Goal: Information Seeking & Learning: Learn about a topic

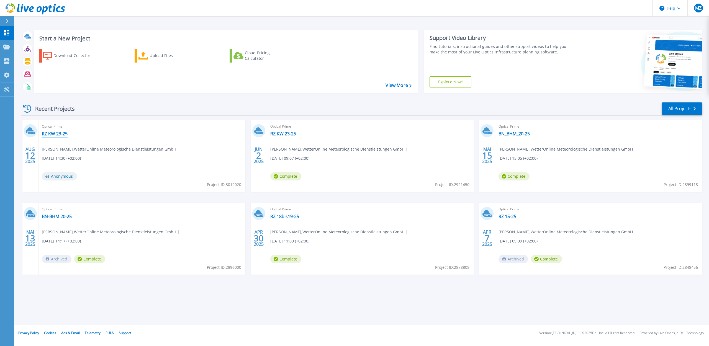
click at [48, 133] on link "RZ KW 23-25" at bounding box center [55, 134] width 26 height 6
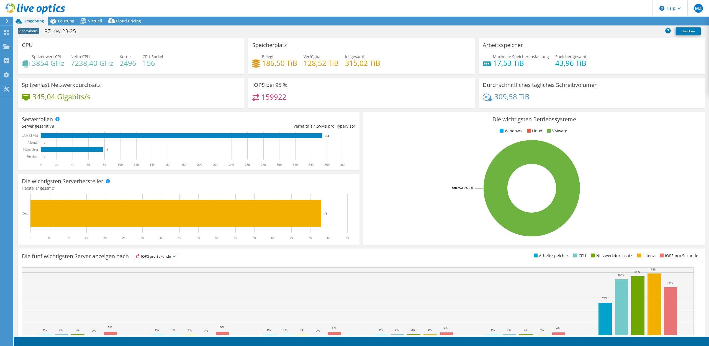
select select "USD"
click at [94, 20] on span "Virtuell" at bounding box center [95, 20] width 14 height 5
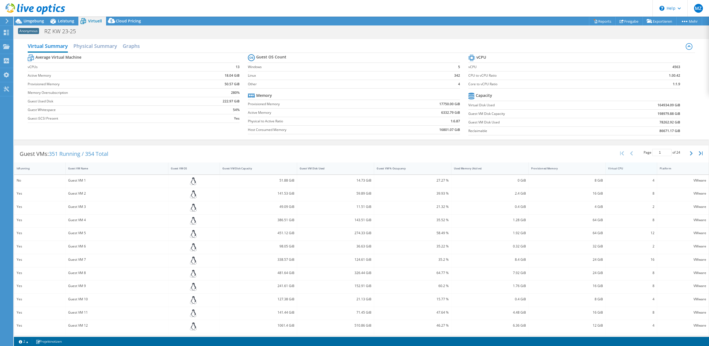
click at [614, 166] on div "Virtual CPU" at bounding box center [627, 168] width 45 height 9
click at [613, 169] on div "Virtual CPU" at bounding box center [628, 169] width 40 height 4
click at [102, 48] on h2 "Physical Summary" at bounding box center [95, 46] width 44 height 12
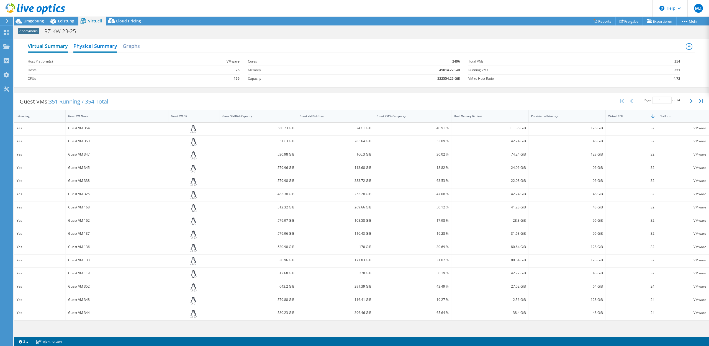
click at [61, 50] on h2 "Virtual Summary" at bounding box center [48, 46] width 40 height 12
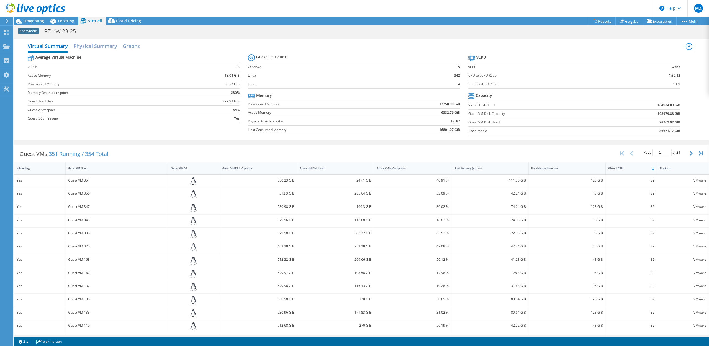
click at [85, 38] on div "Virtual Summary Physical Summary Graphs Average Virtual Machine vCPUs 13 Active…" at bounding box center [361, 89] width 695 height 106
click at [89, 44] on h2 "Physical Summary" at bounding box center [95, 46] width 44 height 12
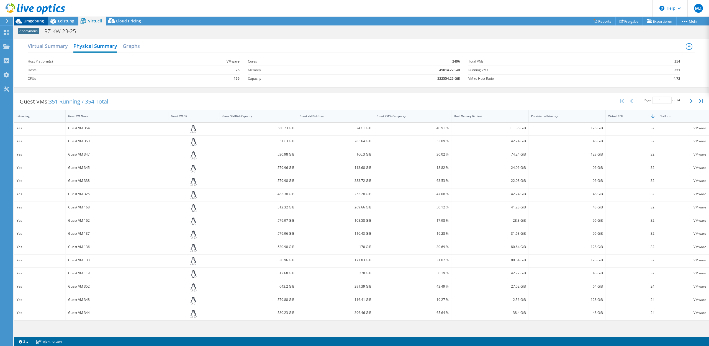
click at [27, 22] on span "Umgebung" at bounding box center [34, 20] width 20 height 5
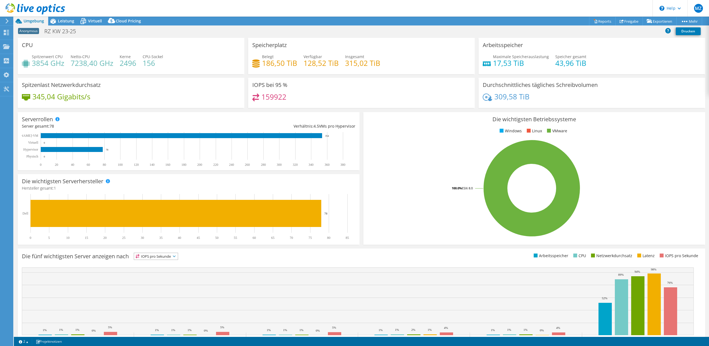
click at [6, 23] on icon at bounding box center [7, 21] width 4 height 5
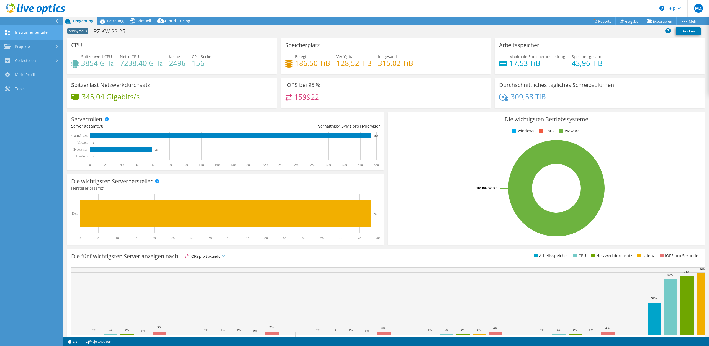
click at [26, 34] on link "Instrumententafel" at bounding box center [31, 33] width 63 height 14
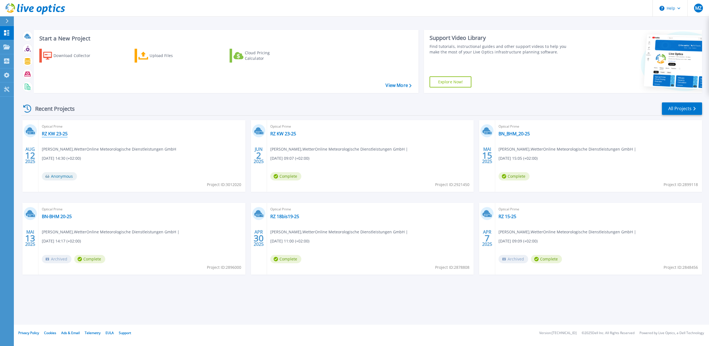
click at [60, 133] on link "RZ KW 23-25" at bounding box center [55, 134] width 26 height 6
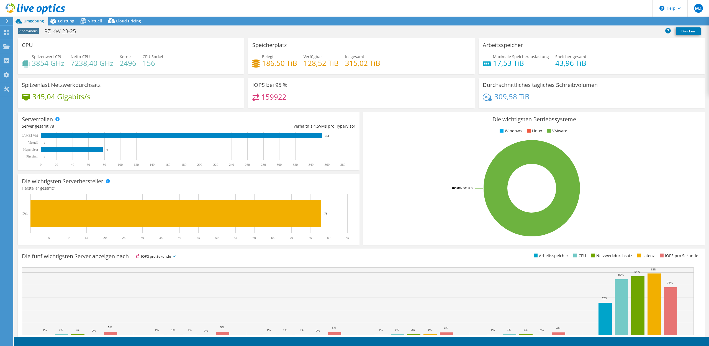
select select "USD"
click at [89, 19] on span "Virtuell" at bounding box center [95, 20] width 14 height 5
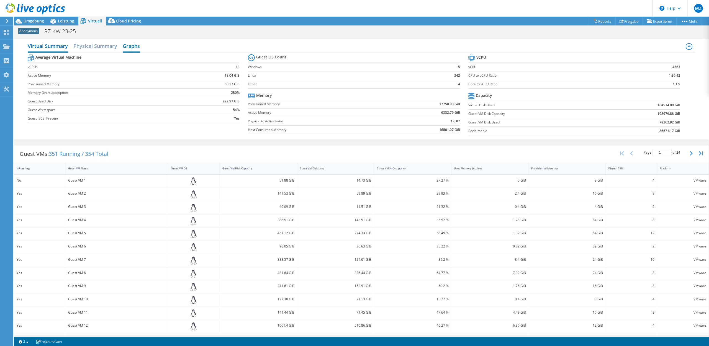
click at [139, 47] on h2 "Graphs" at bounding box center [131, 46] width 17 height 12
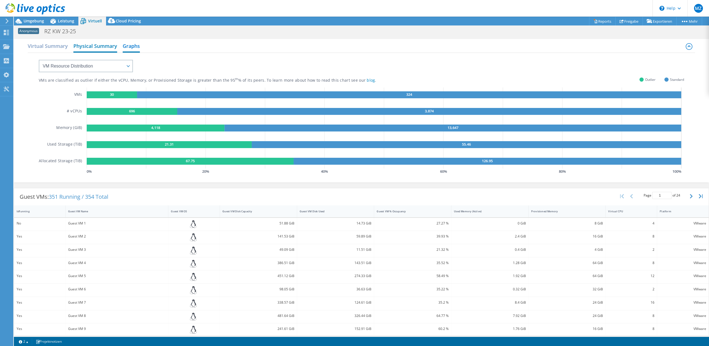
click at [105, 48] on h2 "Physical Summary" at bounding box center [95, 46] width 44 height 12
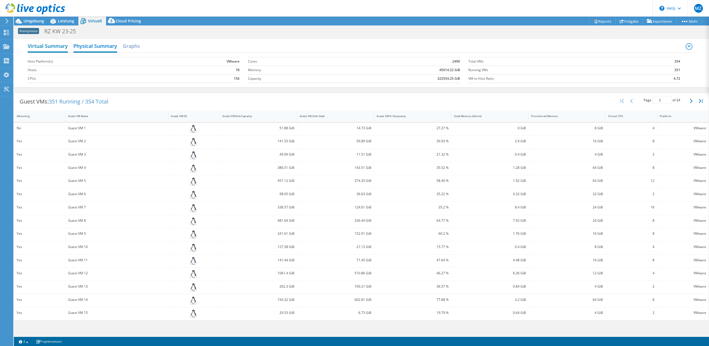
click at [59, 48] on h2 "Virtual Summary" at bounding box center [48, 46] width 40 height 12
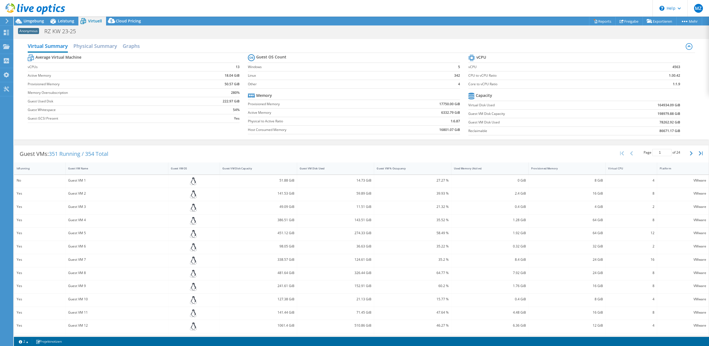
click at [64, 18] on div at bounding box center [32, 9] width 65 height 19
click at [65, 20] on span "Leistung" at bounding box center [66, 20] width 16 height 5
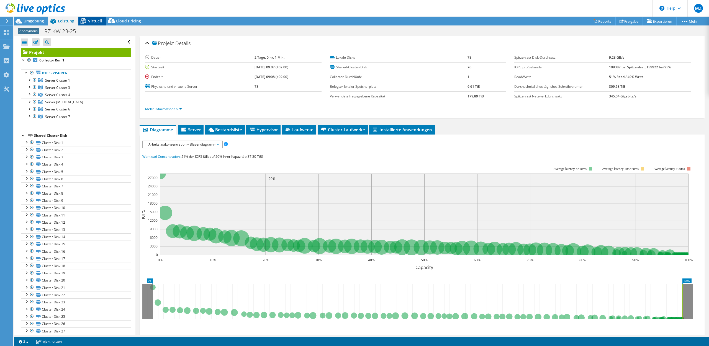
click at [96, 20] on span "Virtuell" at bounding box center [95, 20] width 14 height 5
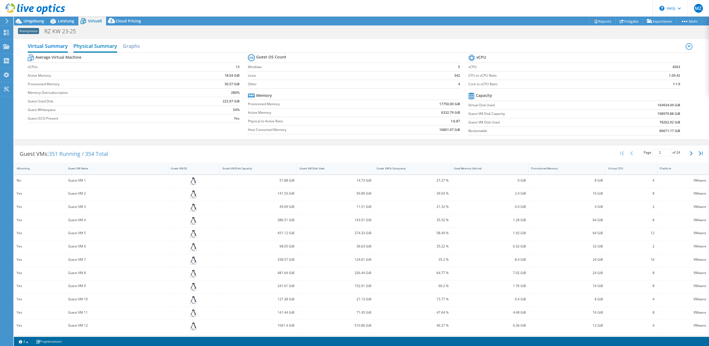
click at [99, 48] on h2 "Physical Summary" at bounding box center [95, 46] width 44 height 12
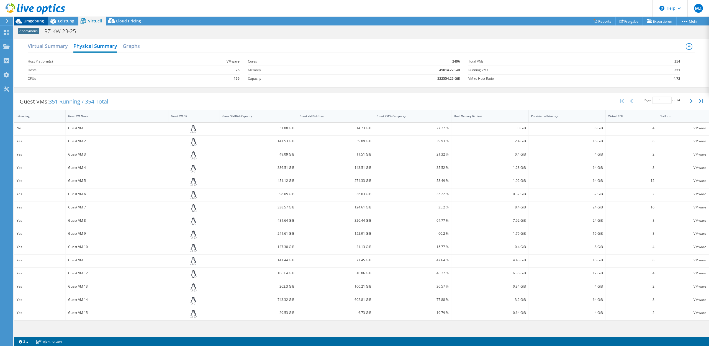
click at [22, 20] on icon at bounding box center [19, 21] width 10 height 10
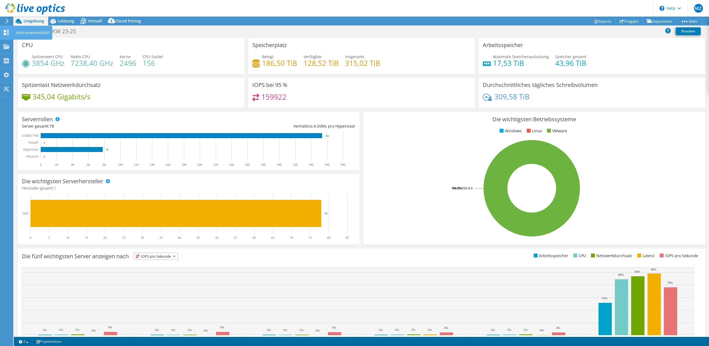
click at [7, 31] on icon at bounding box center [6, 32] width 7 height 5
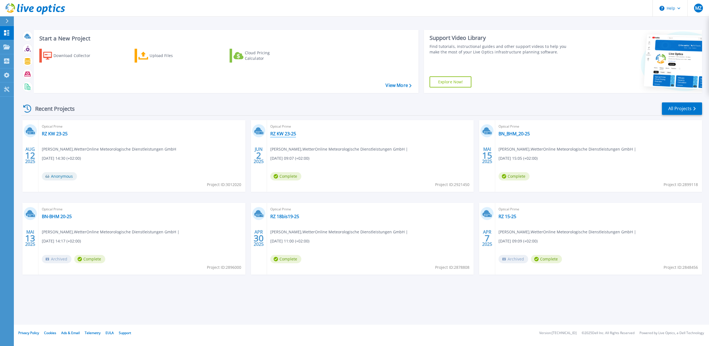
click at [282, 134] on link "RZ KW 23-25" at bounding box center [283, 134] width 26 height 6
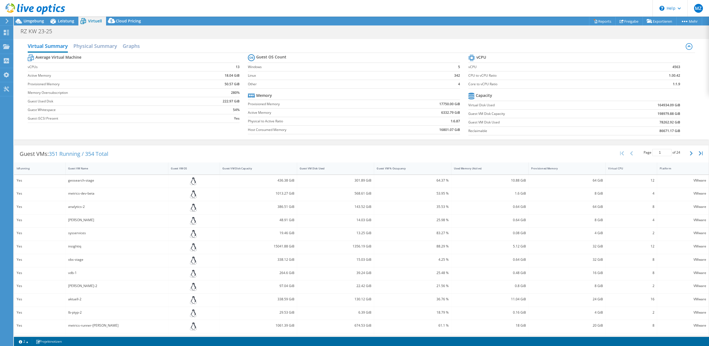
select select "EUFrankfurt"
select select "EUR"
click at [99, 45] on h2 "Physical Summary" at bounding box center [95, 46] width 44 height 12
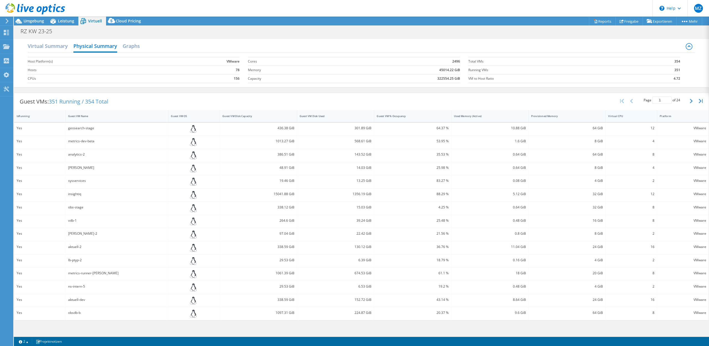
click at [617, 115] on div "Virtual CPU" at bounding box center [628, 116] width 40 height 4
